Goal: Task Accomplishment & Management: Manage account settings

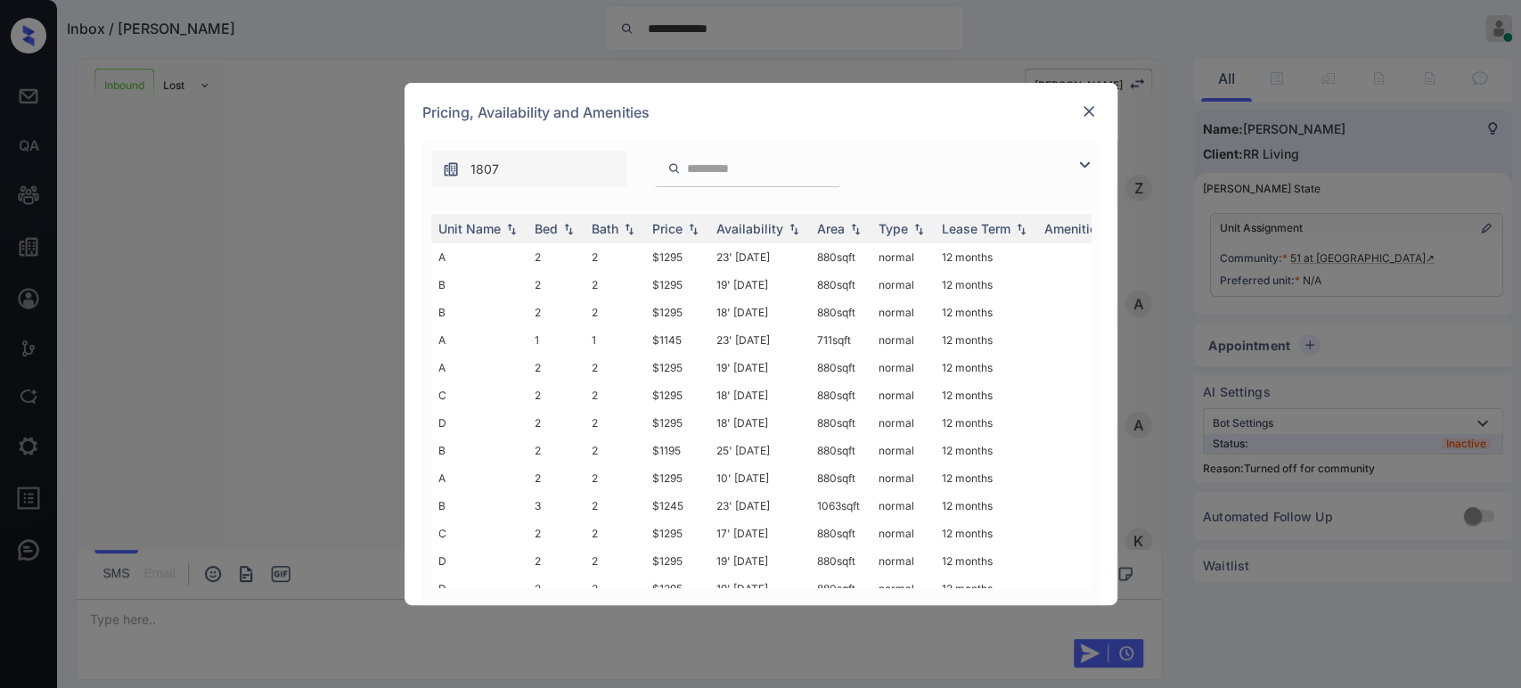
scroll to position [888, 0]
click at [687, 230] on img at bounding box center [693, 229] width 18 height 12
click at [687, 230] on img at bounding box center [693, 228] width 18 height 13
click at [670, 257] on td "$1145" at bounding box center [677, 257] width 64 height 28
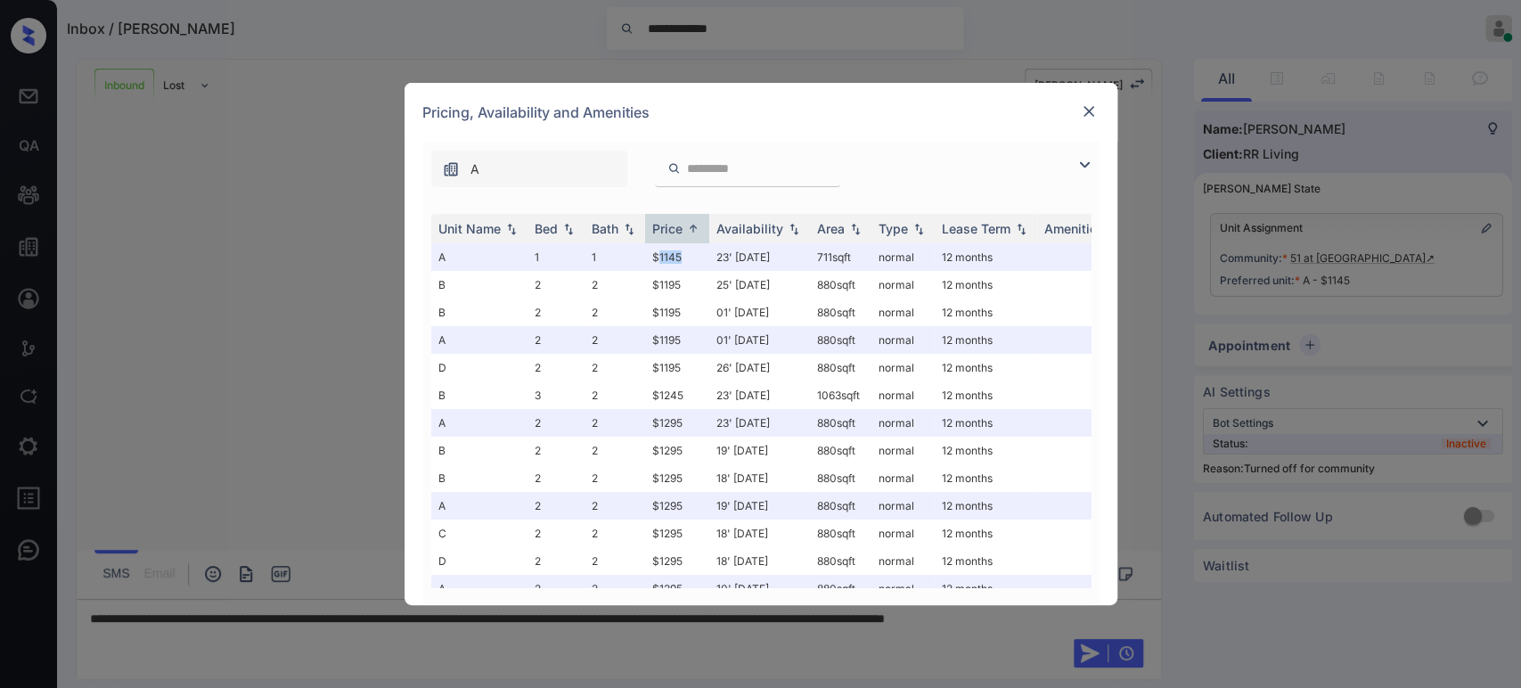
click at [1085, 113] on img at bounding box center [1089, 111] width 18 height 18
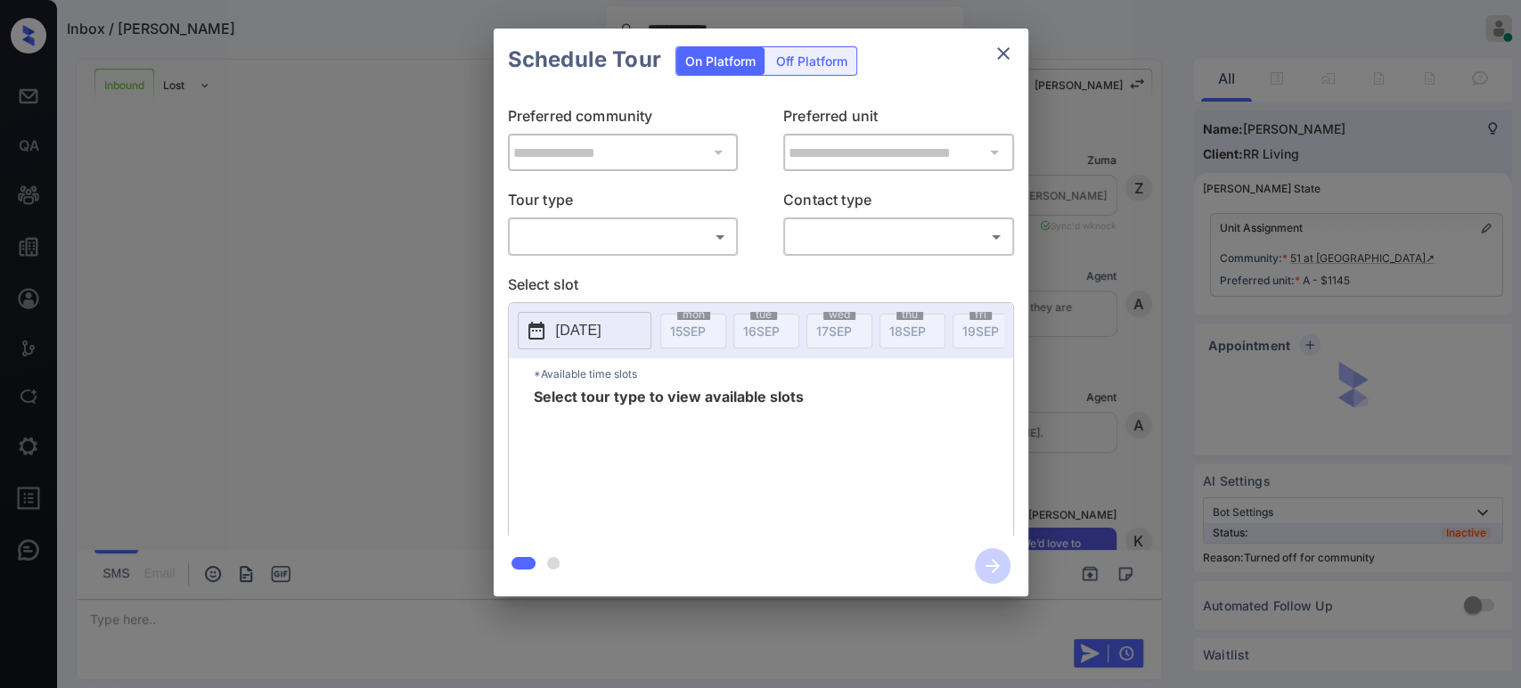
scroll to position [888, 0]
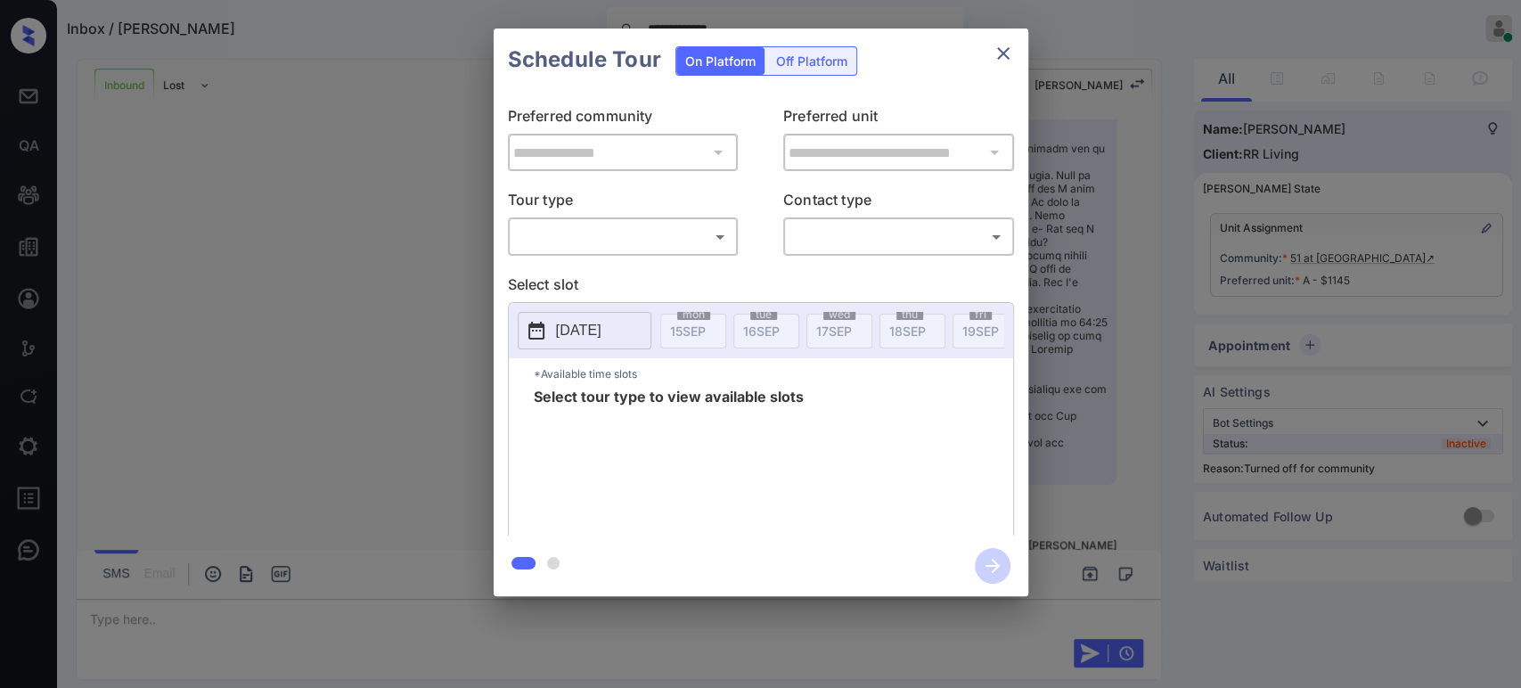
click at [706, 236] on body "**********" at bounding box center [760, 344] width 1521 height 688
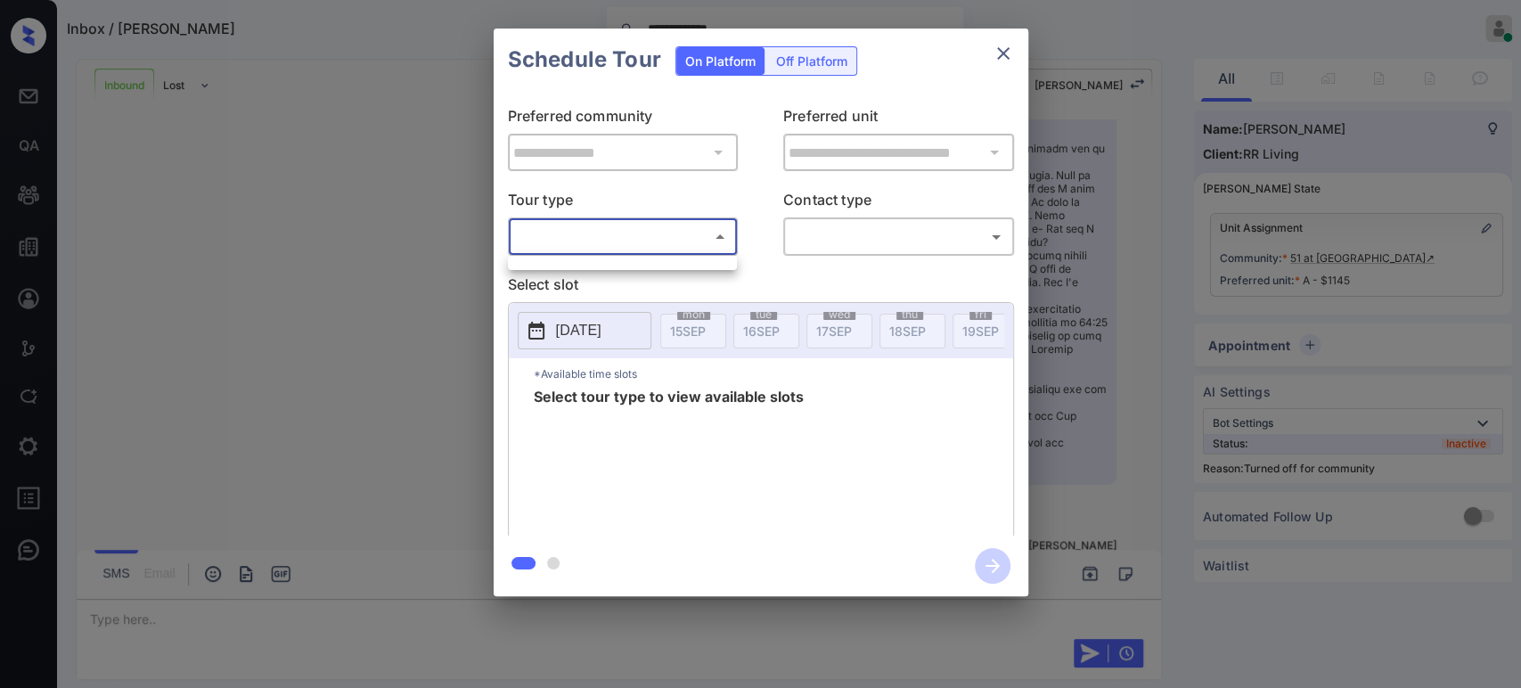
click at [599, 234] on div at bounding box center [760, 344] width 1521 height 688
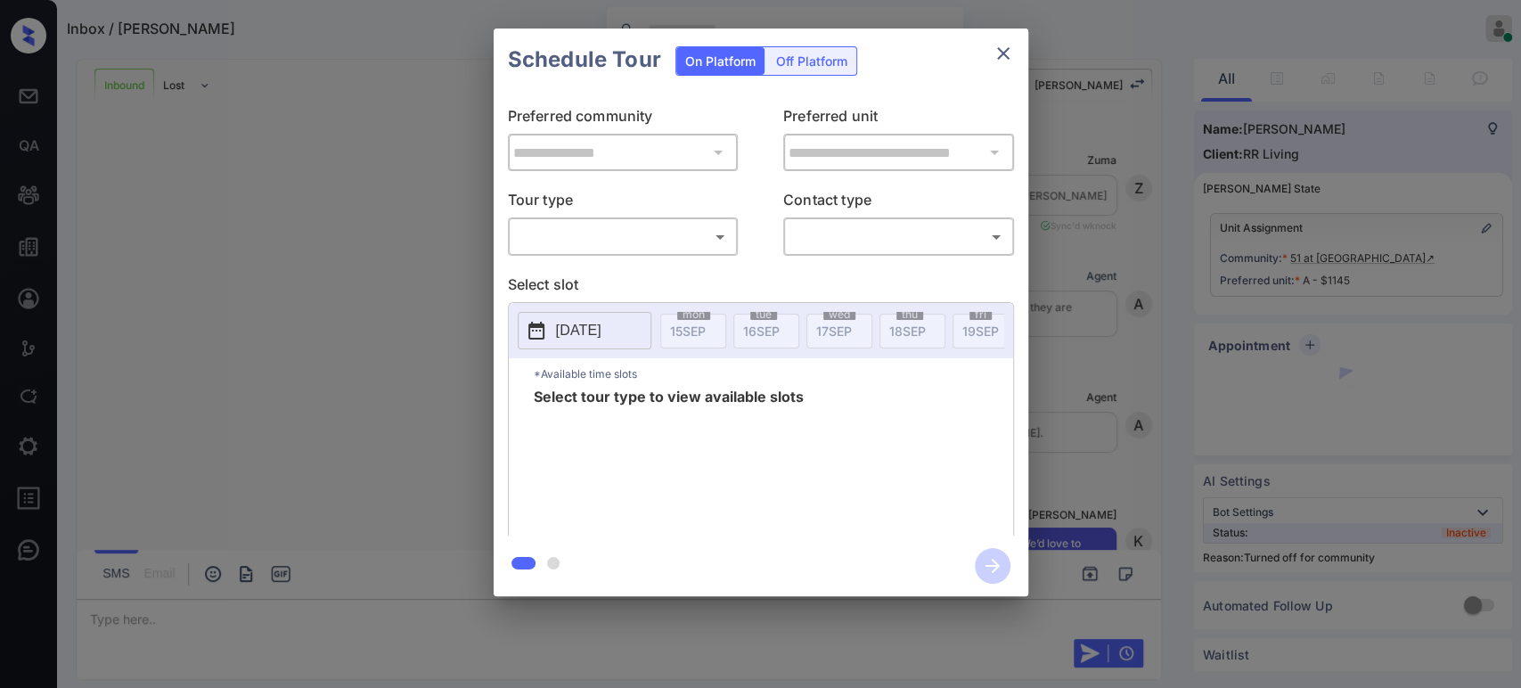
scroll to position [1385, 0]
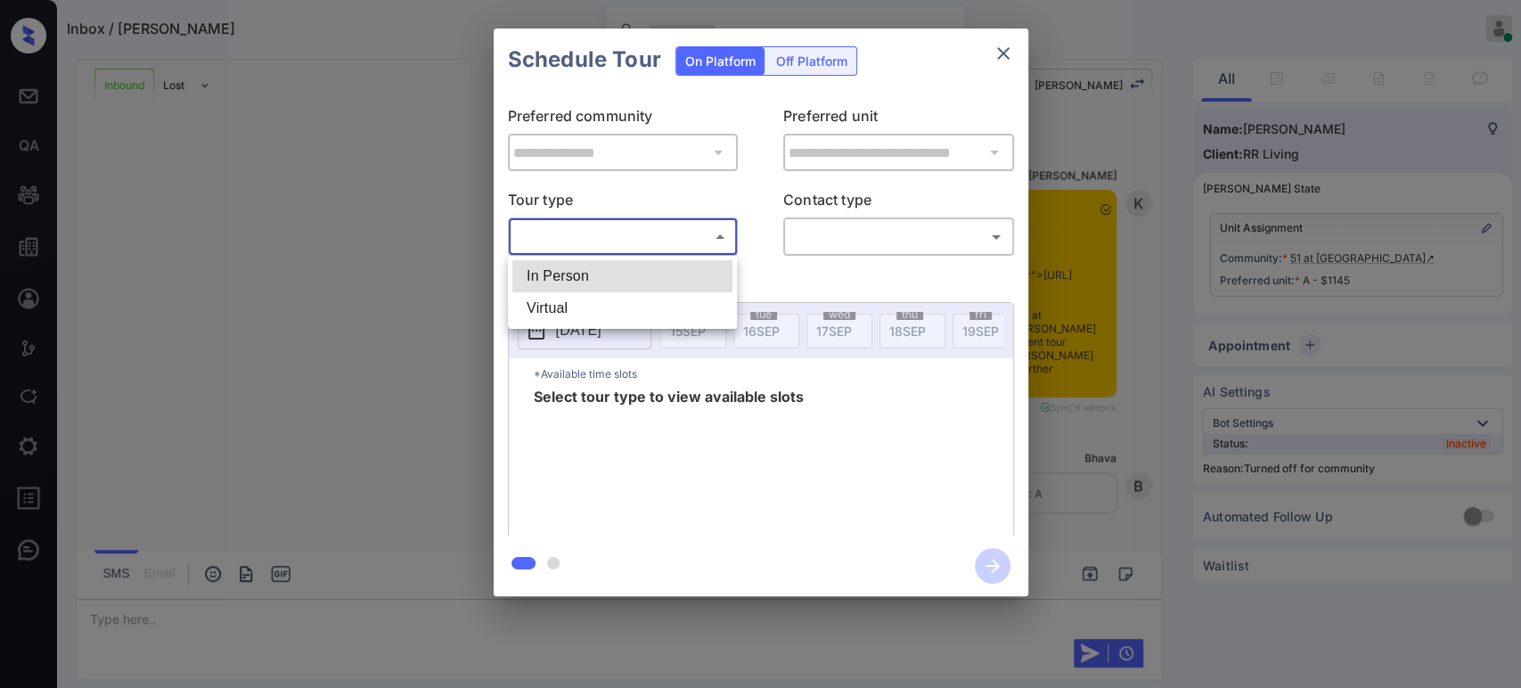
click at [682, 239] on body "Inbox / [PERSON_NAME] Online Set yourself offline Set yourself on break Profile…" at bounding box center [760, 344] width 1521 height 688
click at [598, 275] on li "In Person" at bounding box center [622, 276] width 220 height 32
type input "********"
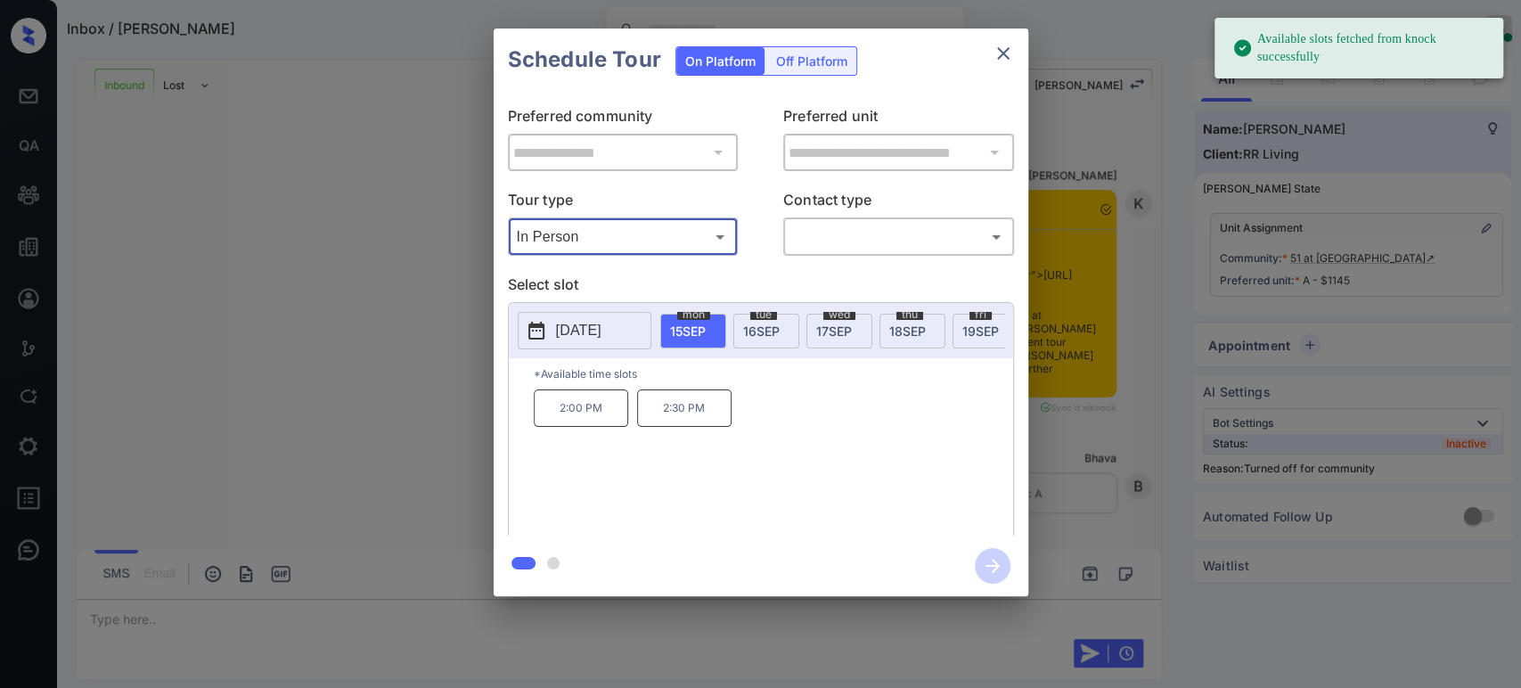
click at [740, 324] on div "tue 16 SEP" at bounding box center [766, 331] width 66 height 35
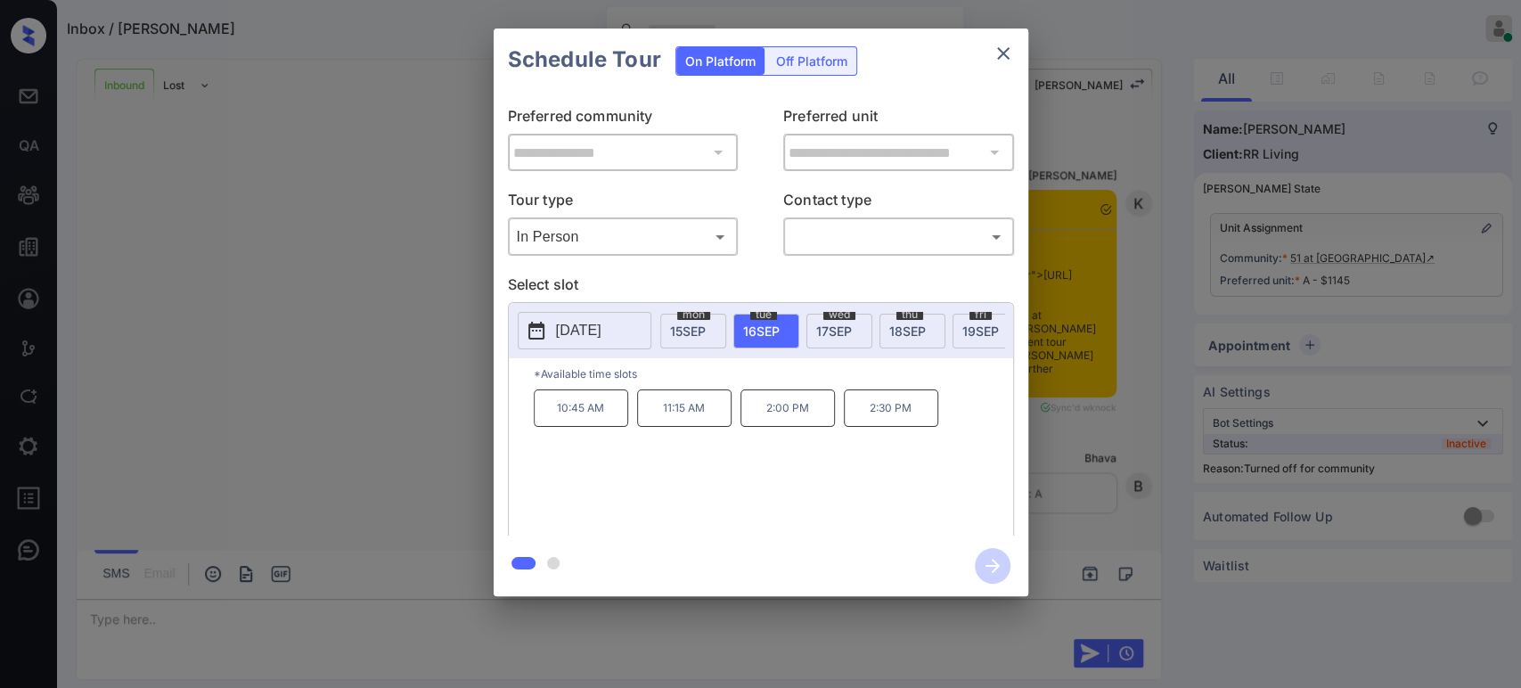
click at [584, 411] on p "10:45 AM" at bounding box center [581, 407] width 94 height 37
click at [846, 246] on body "Inbox / Anita Marquis Bhava Lohit Online Set yourself offline Set yourself on b…" at bounding box center [760, 344] width 1521 height 688
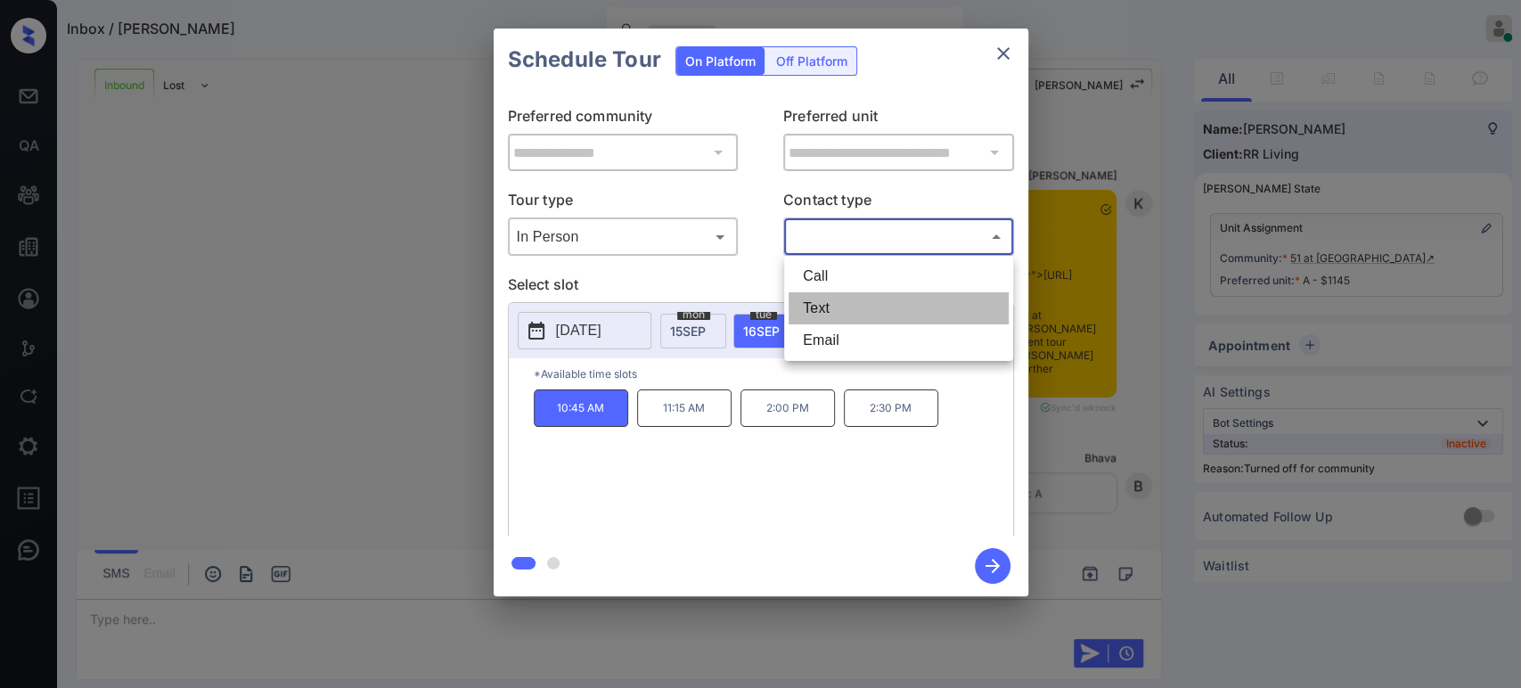
click at [855, 306] on li "Text" at bounding box center [899, 308] width 220 height 32
type input "****"
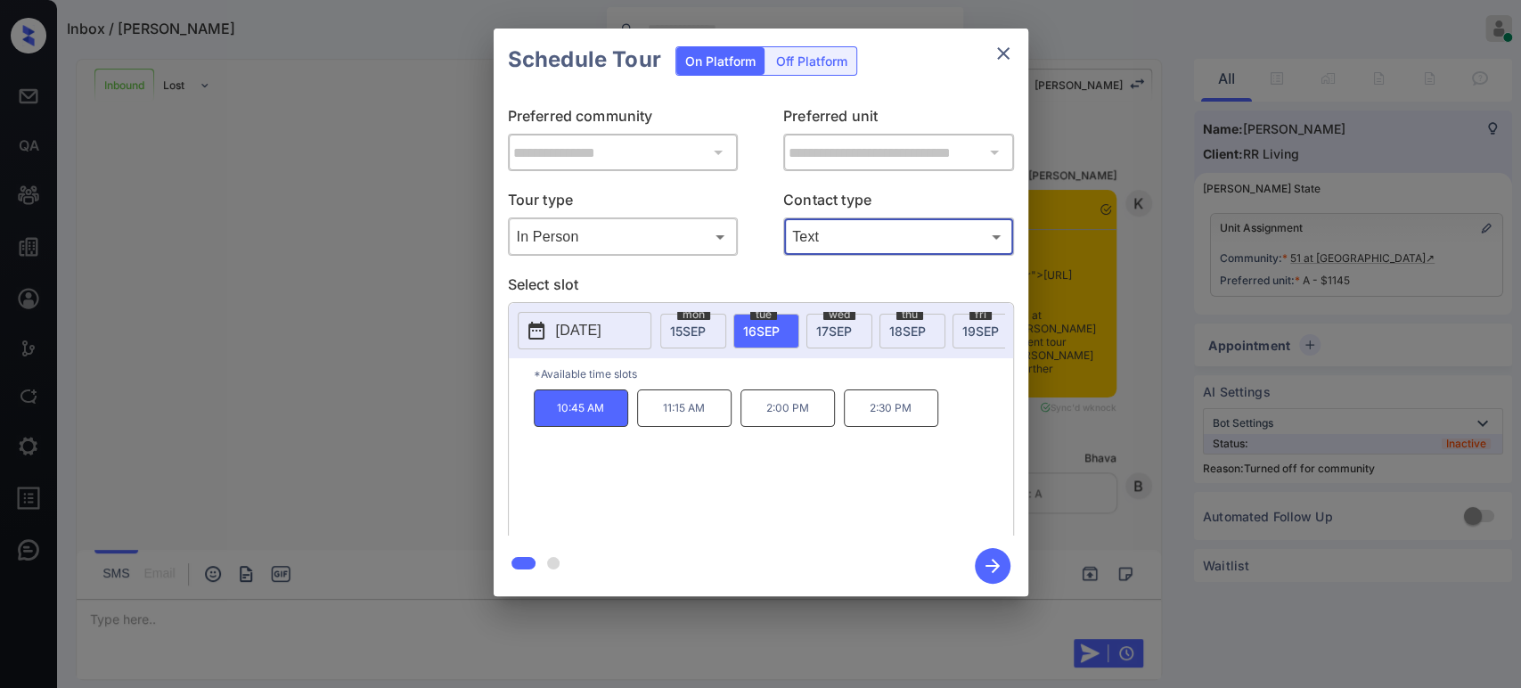
click at [996, 568] on icon "button" at bounding box center [992, 566] width 14 height 14
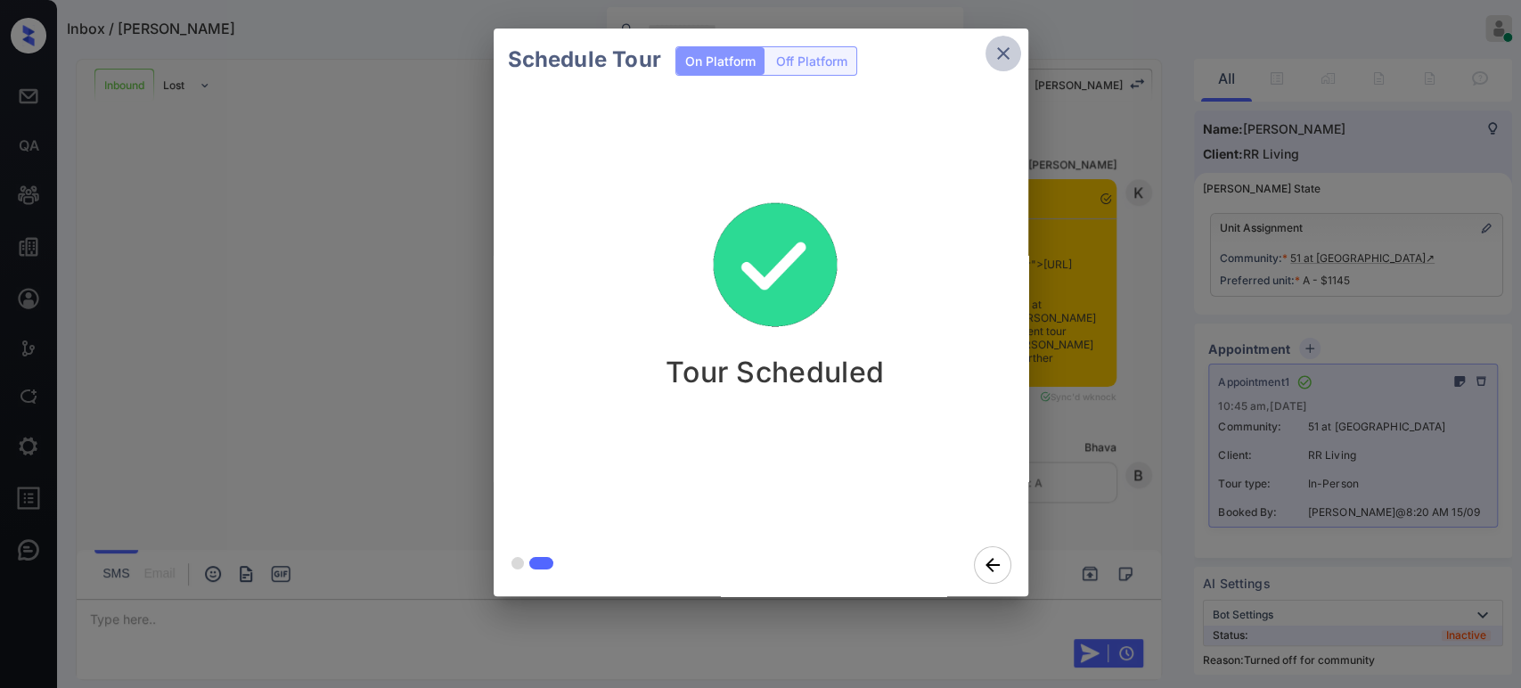
click at [1000, 55] on icon "close" at bounding box center [1003, 53] width 12 height 12
